Goal: Transaction & Acquisition: Purchase product/service

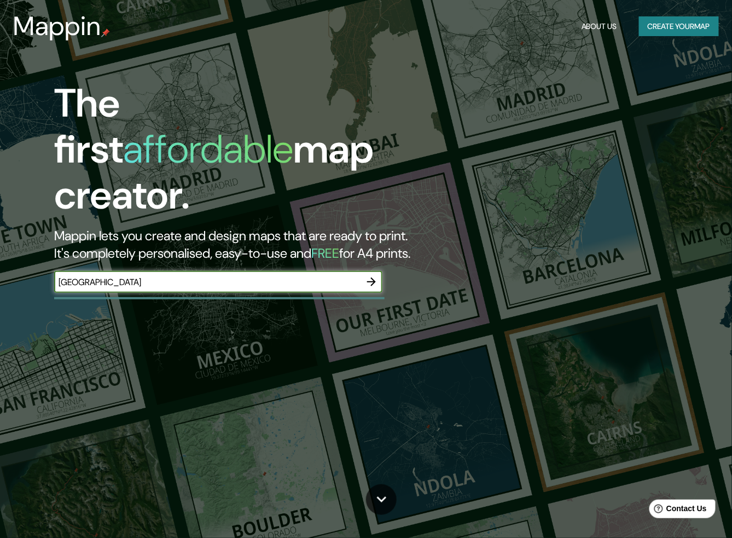
type input "[GEOGRAPHIC_DATA]"
click at [376, 275] on icon "button" at bounding box center [371, 281] width 13 height 13
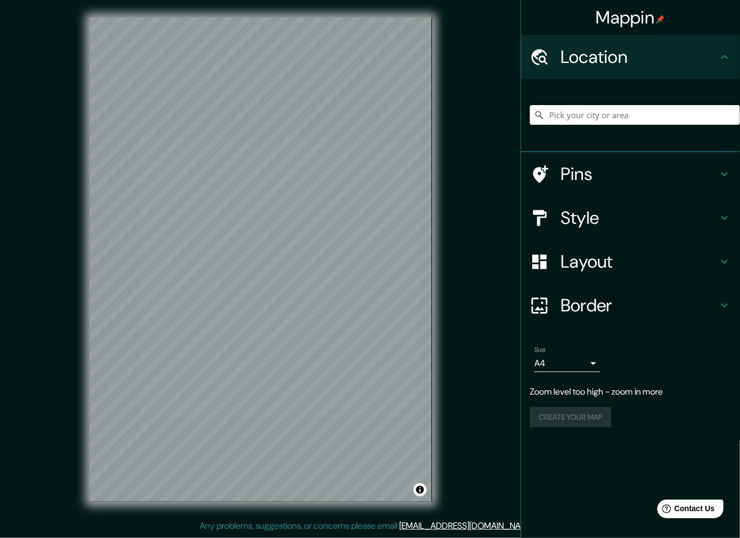
click at [85, 268] on div "© Mapbox © OpenStreetMap Improve this map" at bounding box center [261, 259] width 378 height 519
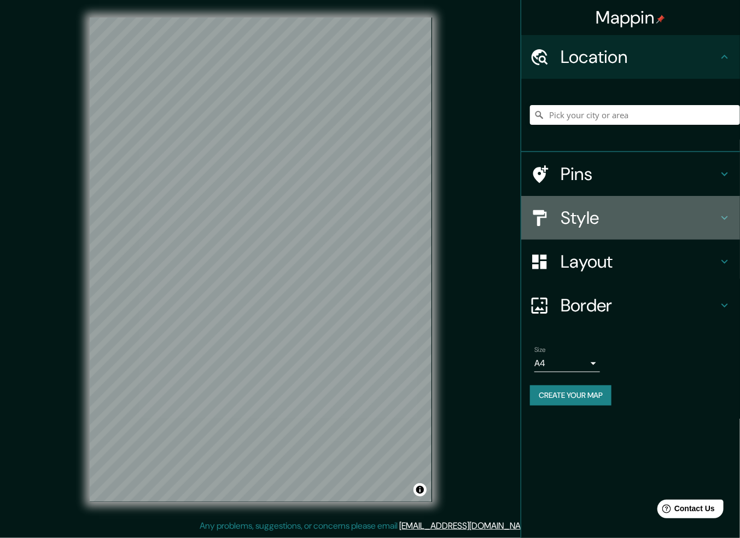
click at [731, 224] on icon at bounding box center [725, 217] width 13 height 13
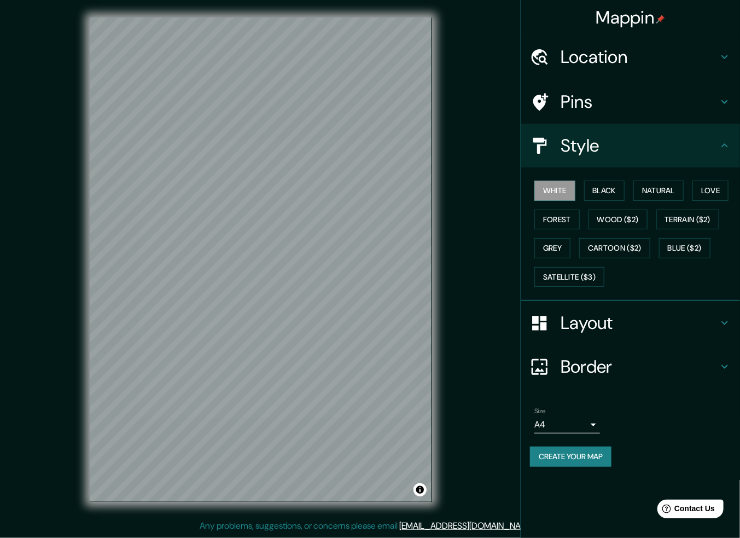
click at [717, 325] on h4 "Layout" at bounding box center [640, 323] width 158 height 22
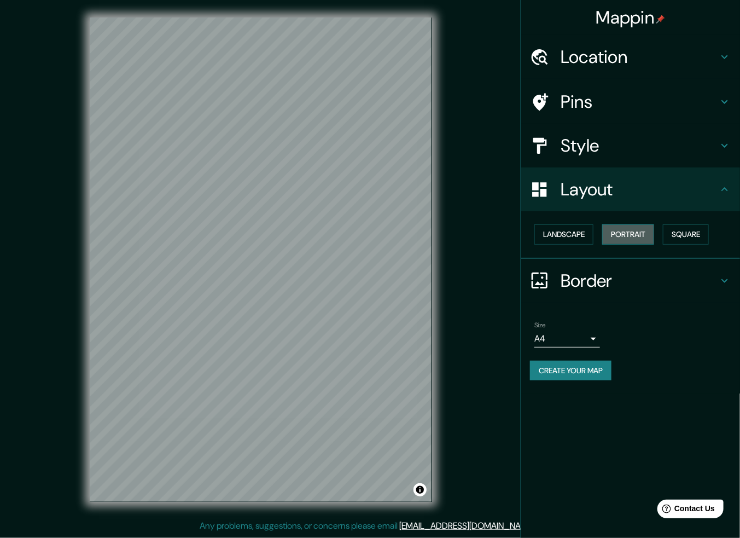
click at [639, 227] on button "Portrait" at bounding box center [629, 234] width 52 height 20
click at [714, 61] on h4 "Location" at bounding box center [640, 57] width 158 height 22
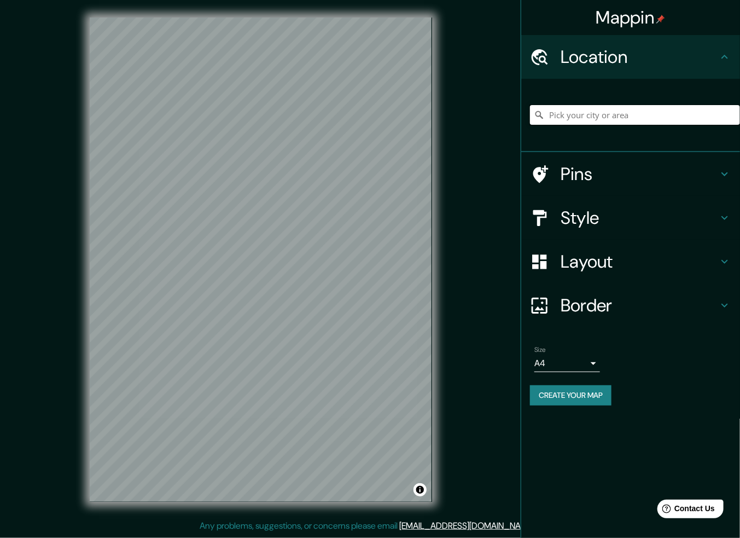
click at [626, 114] on input "Pick your city or area" at bounding box center [635, 115] width 210 height 20
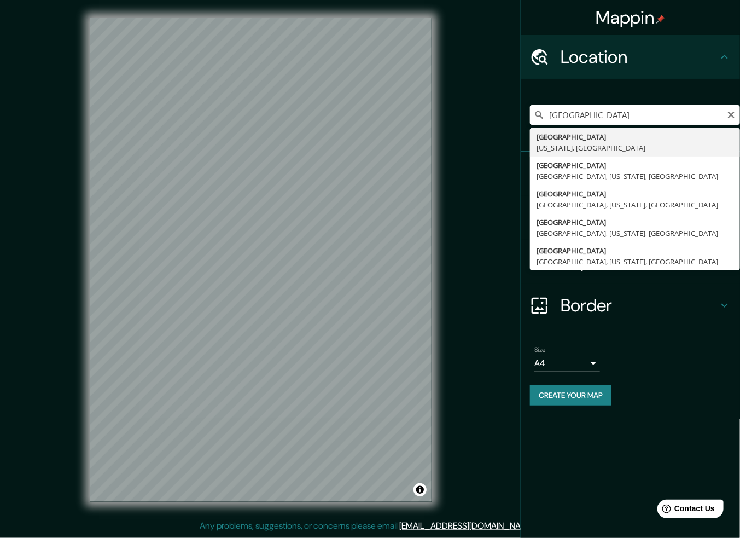
type input "[GEOGRAPHIC_DATA], [US_STATE], [GEOGRAPHIC_DATA]"
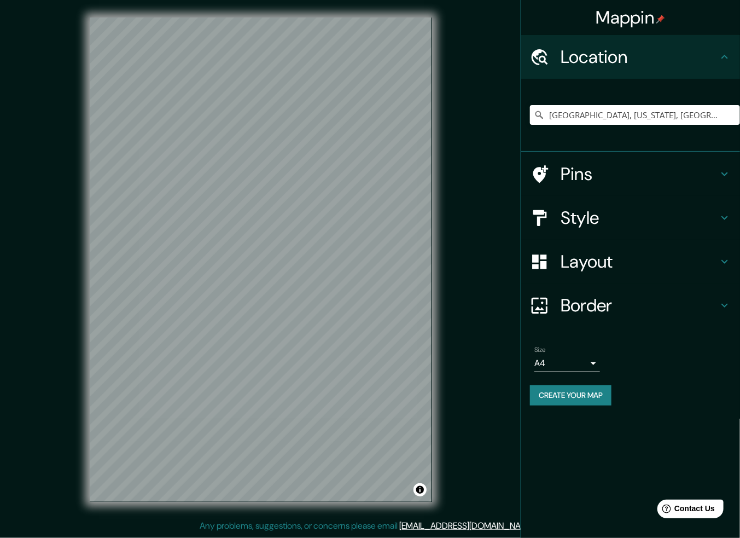
click at [718, 169] on h4 "Pins" at bounding box center [640, 174] width 158 height 22
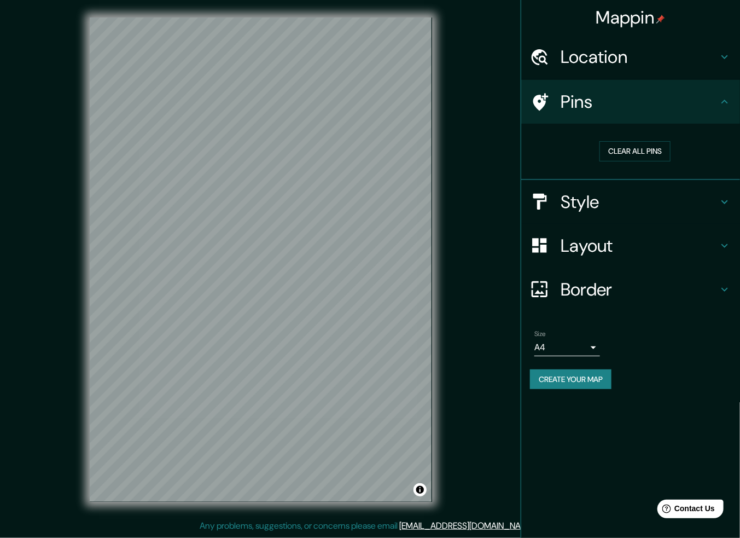
click at [594, 353] on body "Mappin Location [GEOGRAPHIC_DATA], [US_STATE], [GEOGRAPHIC_DATA] Pins Clear all…" at bounding box center [370, 269] width 740 height 538
click at [628, 340] on div at bounding box center [370, 269] width 740 height 538
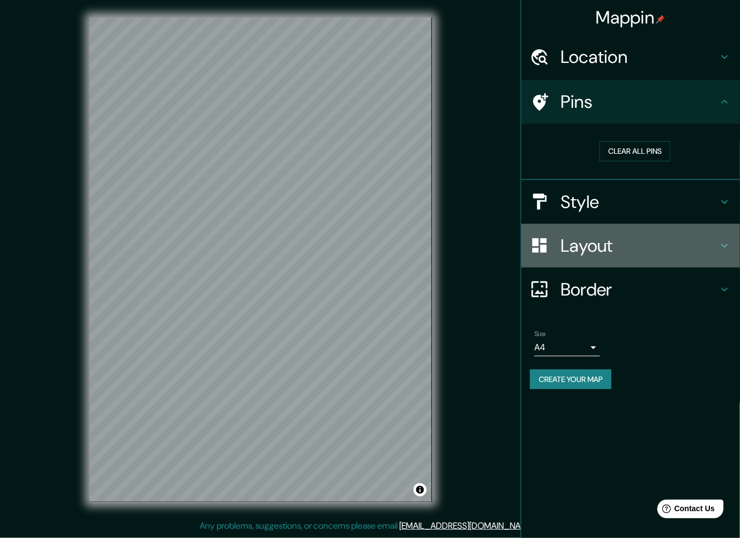
click at [643, 251] on h4 "Layout" at bounding box center [640, 246] width 158 height 22
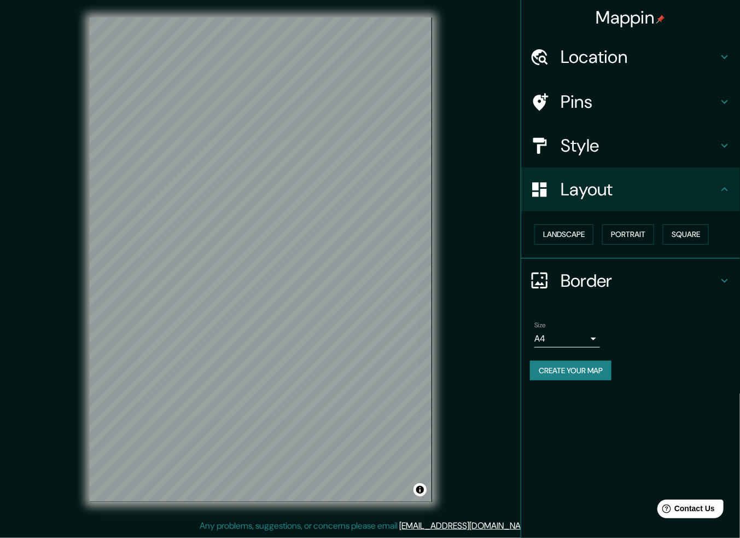
click at [645, 173] on div "Layout" at bounding box center [631, 189] width 219 height 44
click at [643, 154] on h4 "Style" at bounding box center [640, 146] width 158 height 22
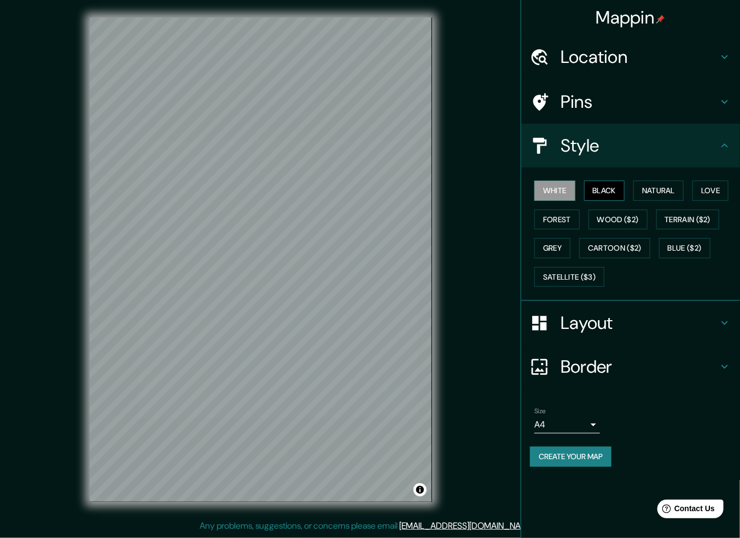
click at [611, 191] on button "Black" at bounding box center [604, 191] width 41 height 20
click at [560, 217] on button "Forest" at bounding box center [557, 220] width 45 height 20
click at [561, 188] on button "White" at bounding box center [555, 191] width 41 height 20
click at [577, 278] on button "Satellite ($3)" at bounding box center [570, 277] width 70 height 20
click at [619, 315] on h4 "Layout" at bounding box center [640, 323] width 158 height 22
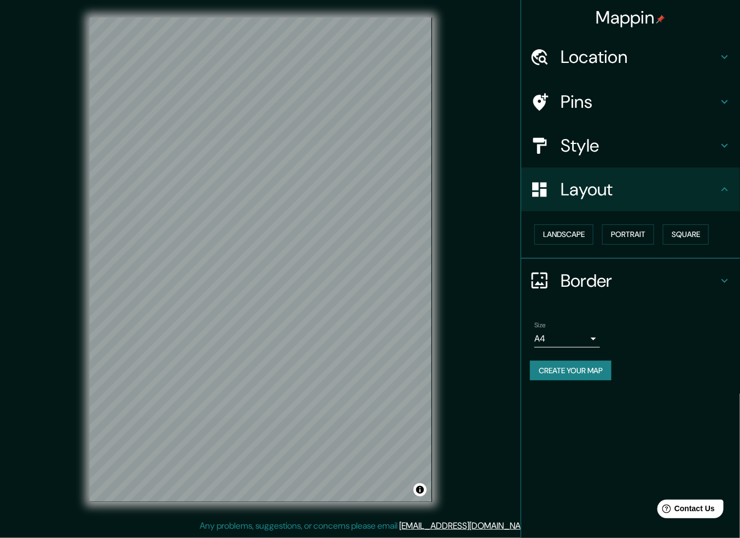
click at [559, 271] on div at bounding box center [545, 280] width 31 height 19
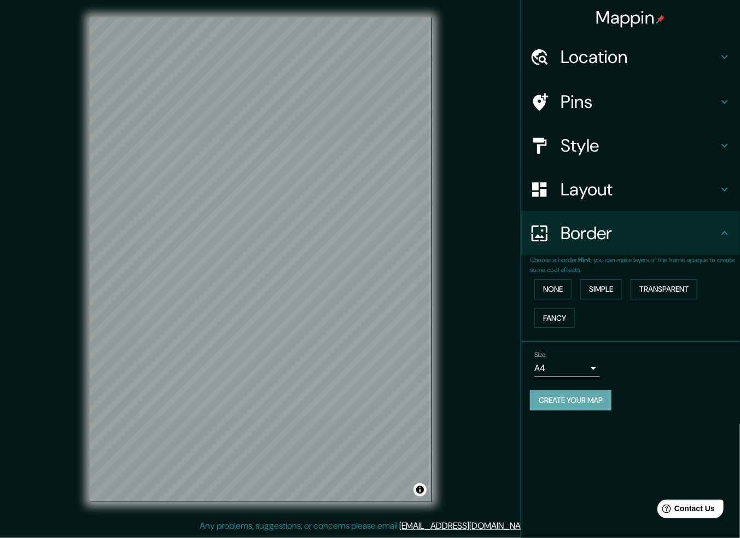
click at [612, 408] on button "Create your map" at bounding box center [571, 400] width 82 height 20
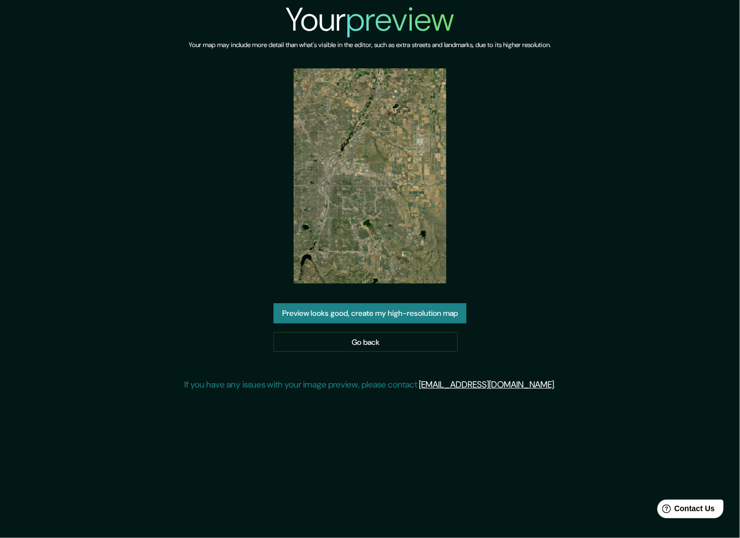
click at [414, 181] on img at bounding box center [370, 175] width 152 height 215
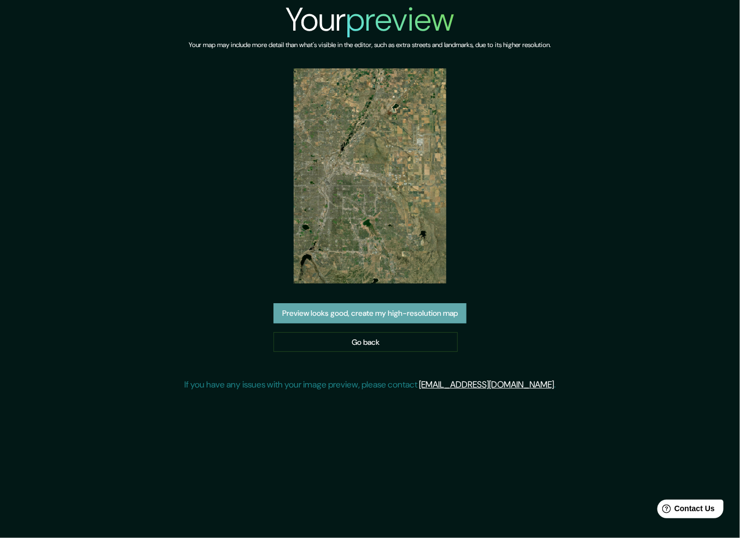
click at [390, 314] on button "Preview looks good, create my high-resolution map" at bounding box center [370, 313] width 193 height 20
